Goal: Transaction & Acquisition: Purchase product/service

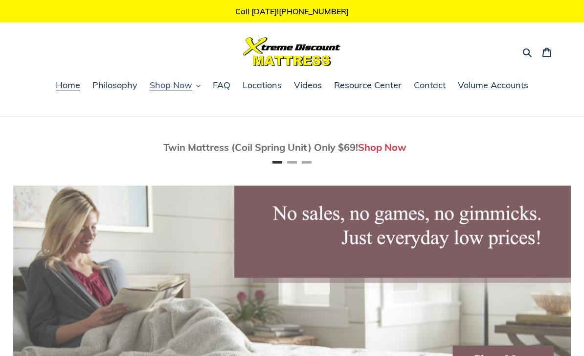
click at [182, 86] on span "Shop Now" at bounding box center [171, 85] width 43 height 12
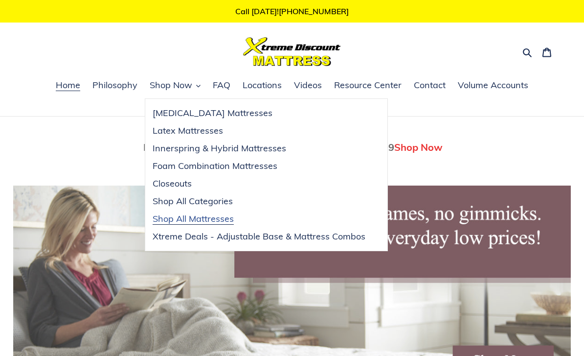
click at [172, 221] on span "Shop All Mattresses" at bounding box center [193, 219] width 81 height 12
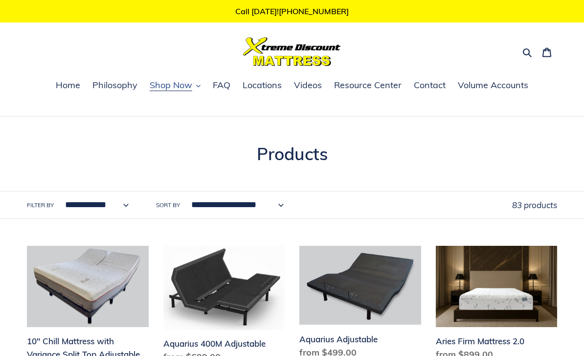
click at [170, 86] on span "Shop Now" at bounding box center [171, 85] width 43 height 12
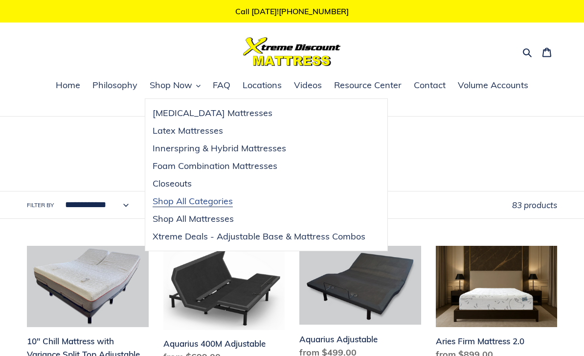
click at [194, 205] on span "Shop All Categories" at bounding box center [193, 201] width 80 height 12
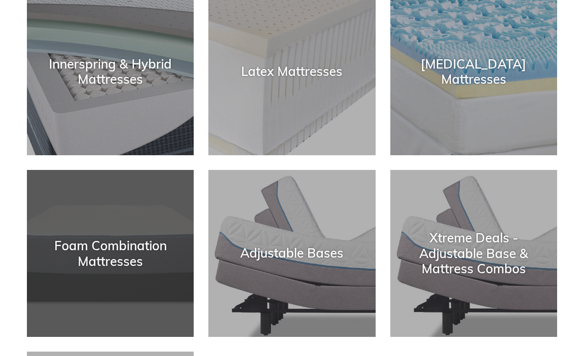
scroll to position [204, 0]
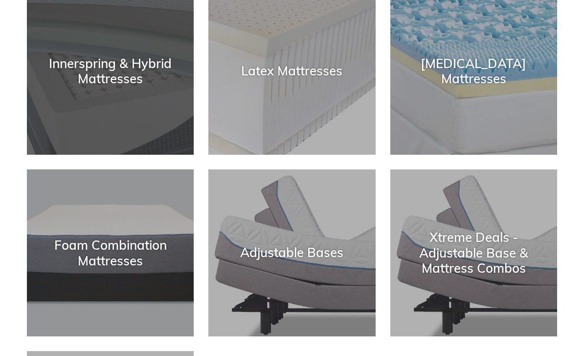
click at [85, 155] on div "Innerspring & Hybrid Mattresses" at bounding box center [110, 155] width 167 height 0
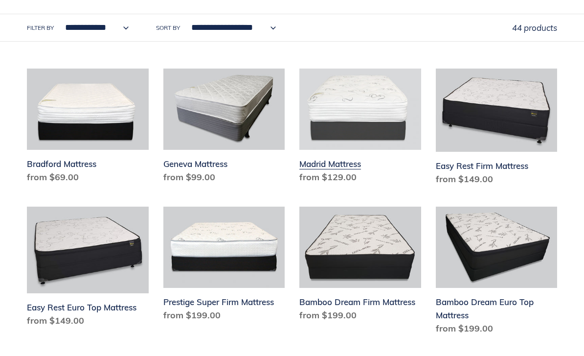
scroll to position [314, 0]
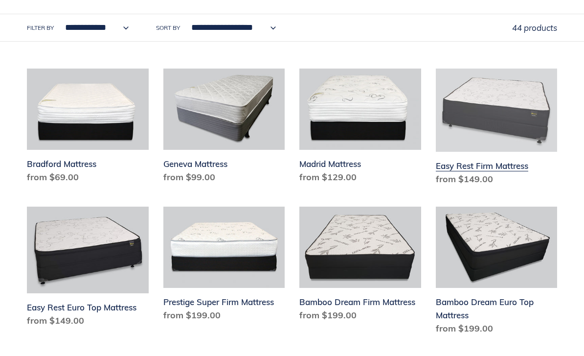
click at [515, 128] on link "Easy Rest Firm Mattress" at bounding box center [497, 129] width 122 height 121
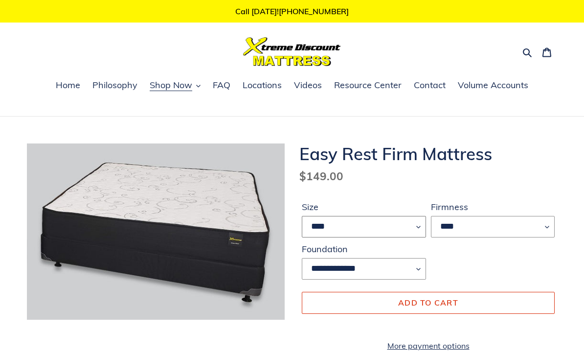
select select "*****"
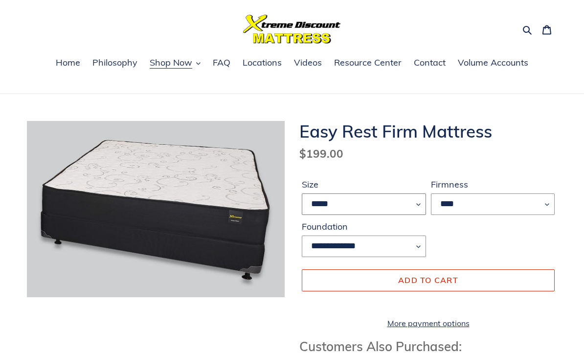
scroll to position [23, 0]
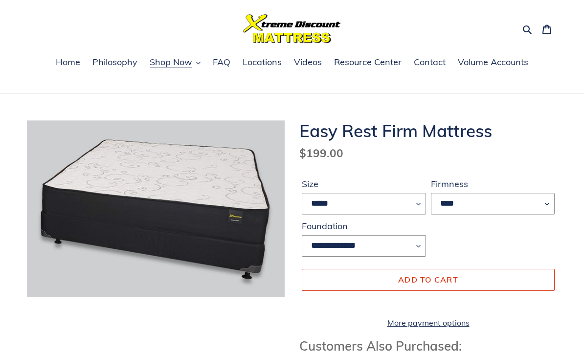
select select "**********"
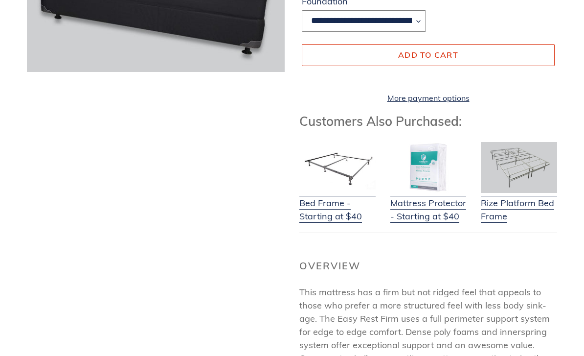
scroll to position [250, 0]
